Goal: Check status: Check status

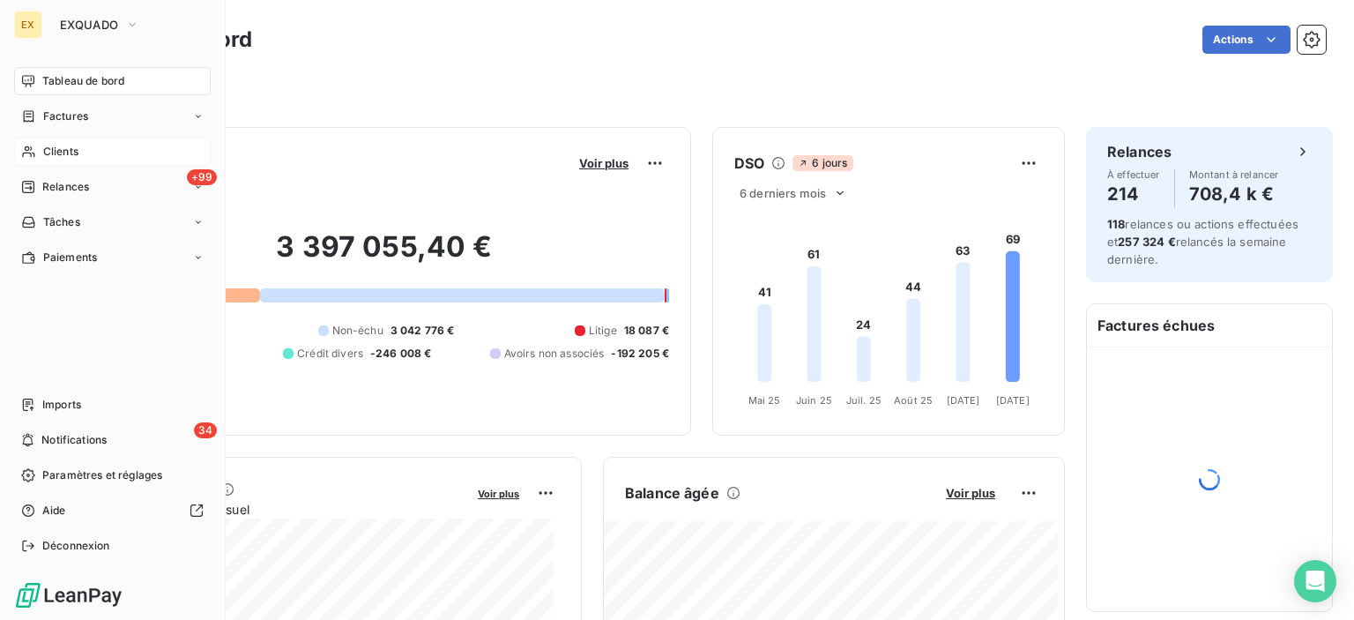
click at [49, 144] on span "Clients" at bounding box center [60, 152] width 35 height 16
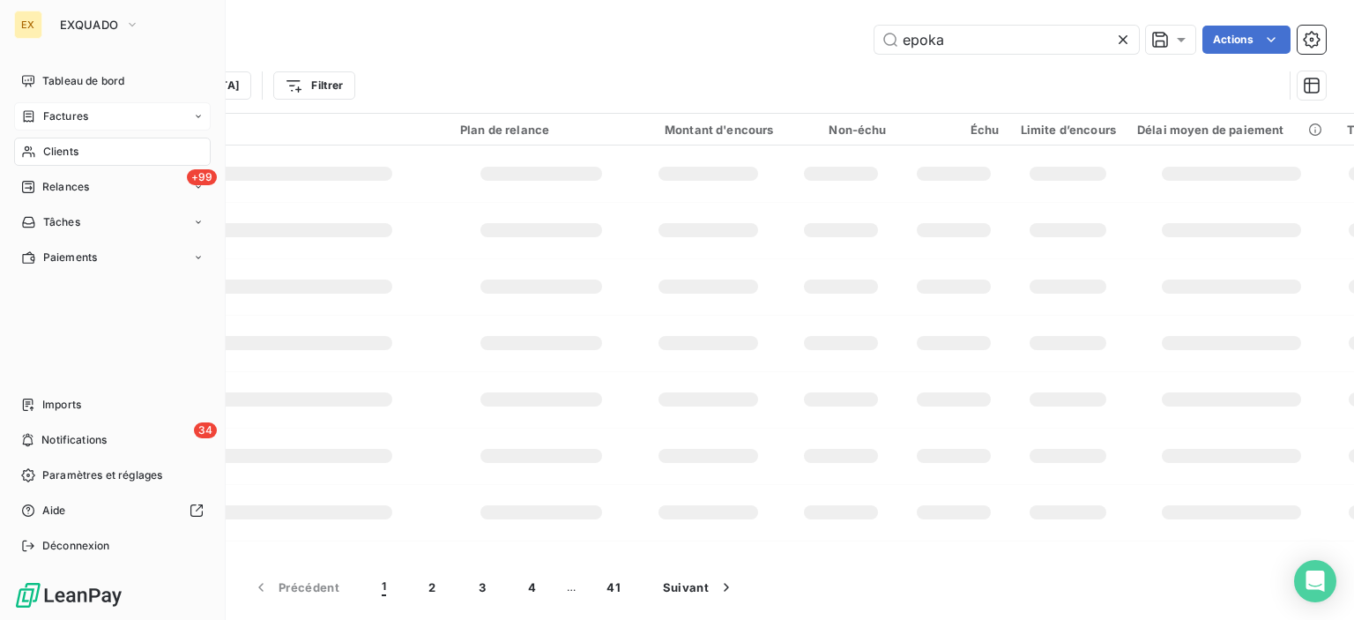
type input "epoka"
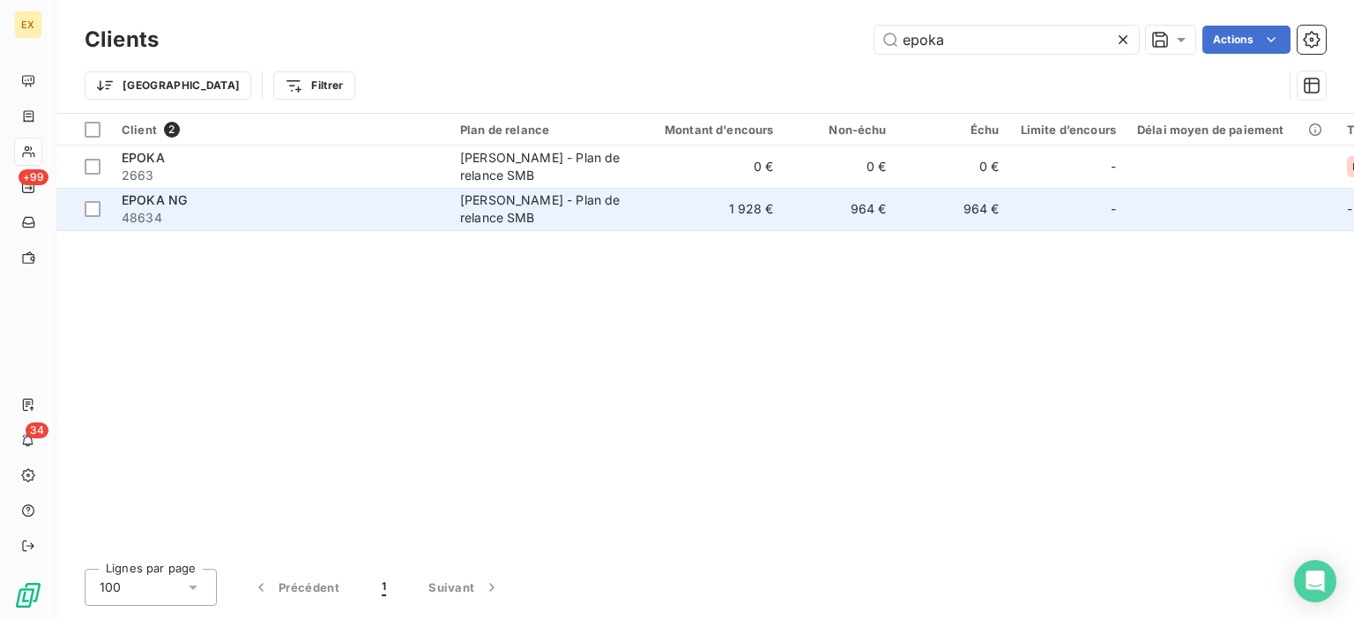
click at [402, 209] on span "48634" at bounding box center [280, 218] width 317 height 18
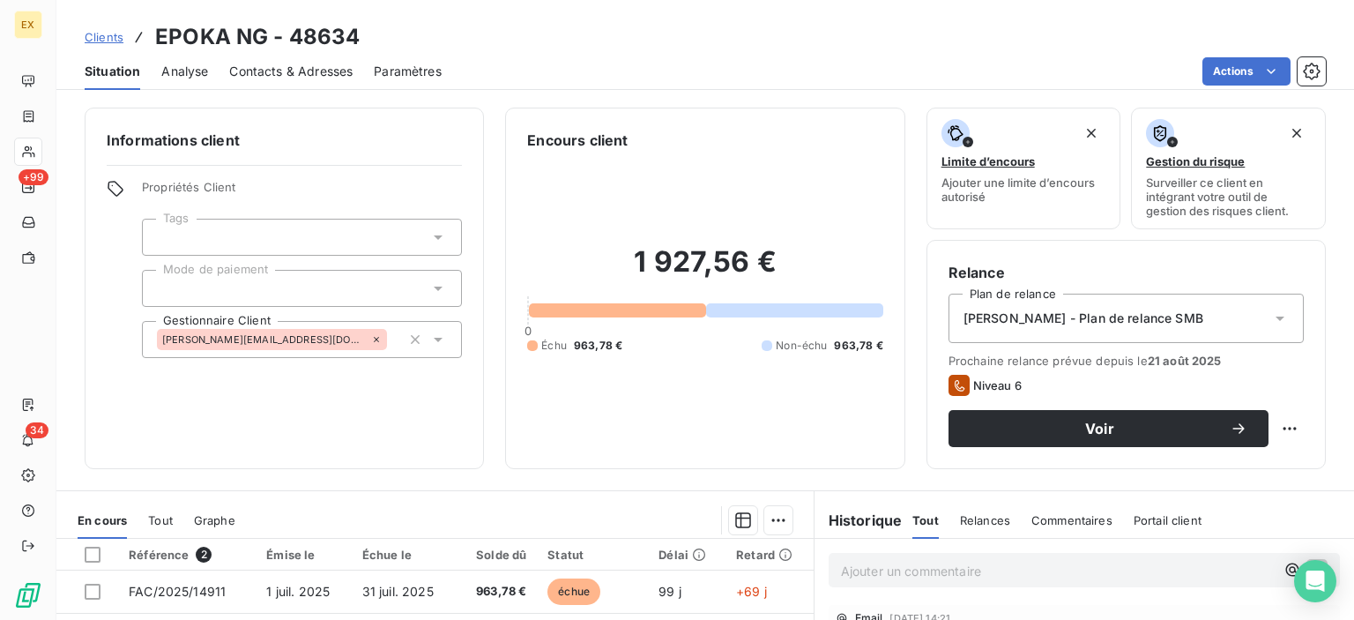
click at [331, 80] on div "Contacts & Adresses" at bounding box center [290, 71] width 123 height 37
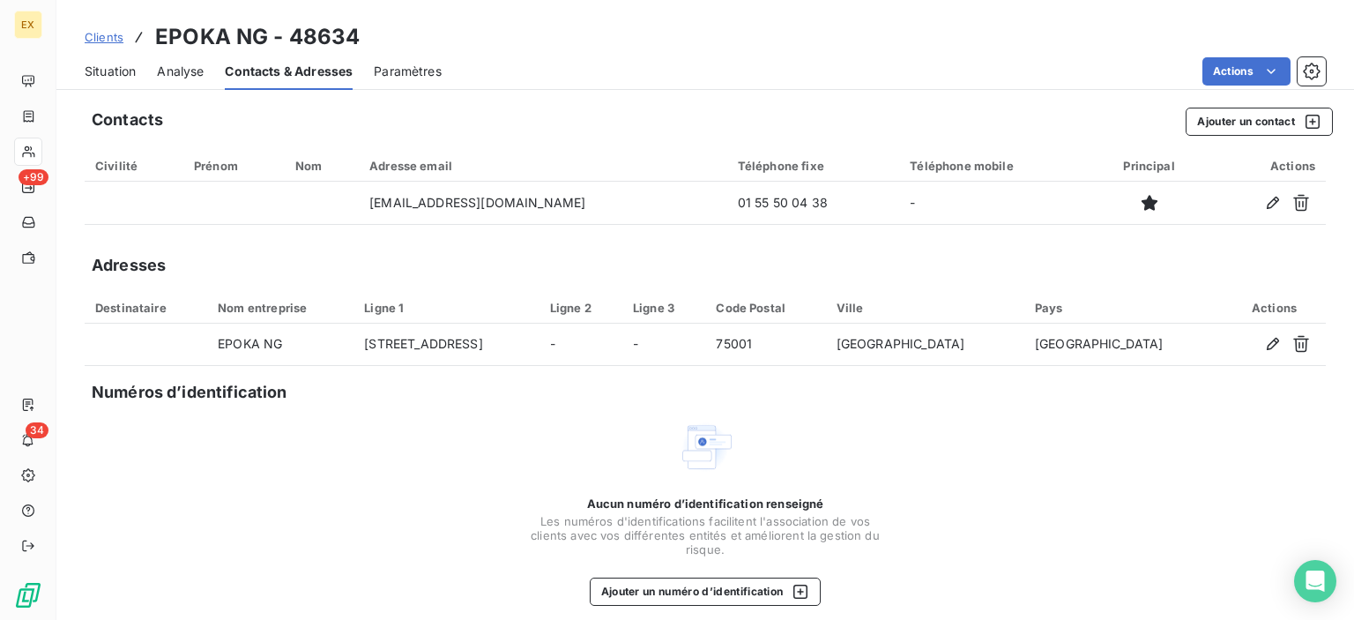
click at [120, 71] on span "Situation" at bounding box center [110, 72] width 51 height 18
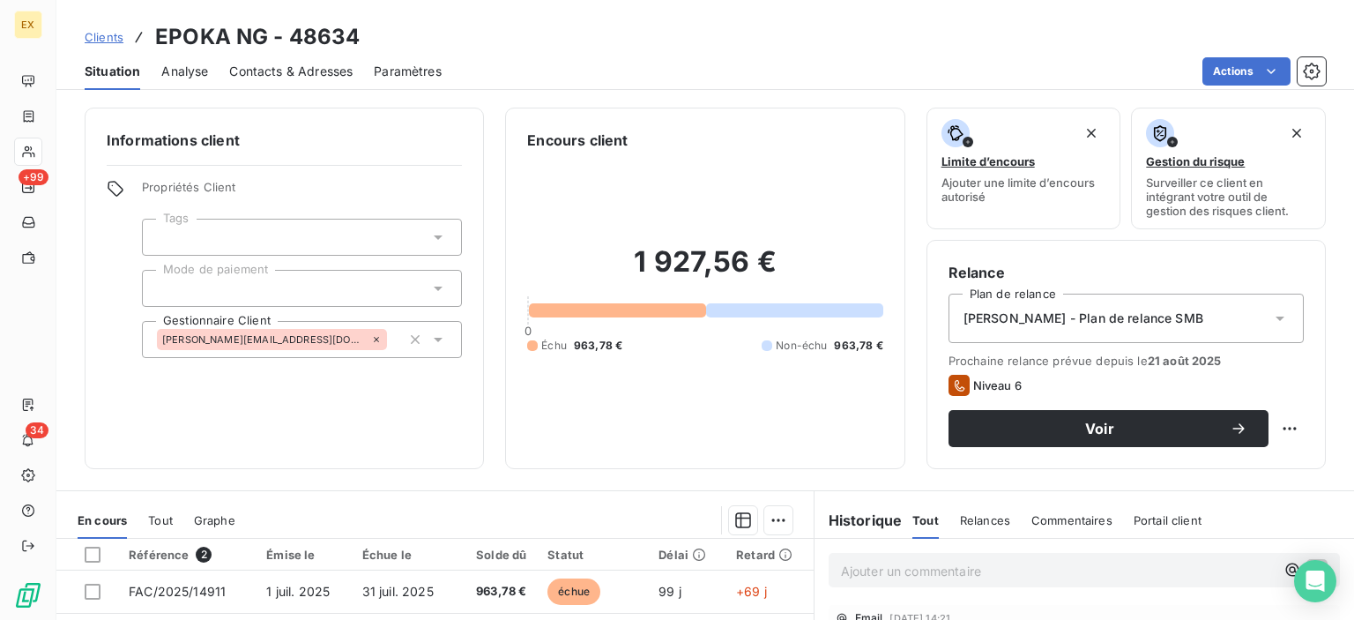
click at [297, 63] on span "Contacts & Adresses" at bounding box center [290, 72] width 123 height 18
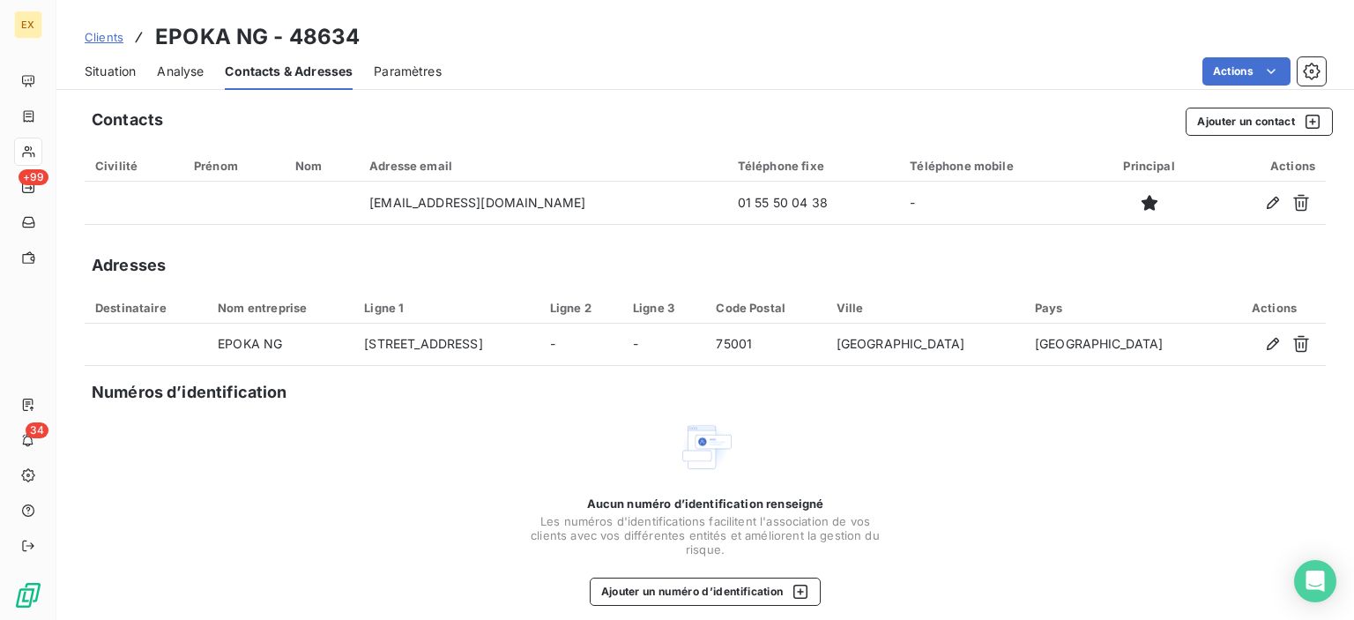
click at [104, 69] on span "Situation" at bounding box center [110, 72] width 51 height 18
